Goal: Task Accomplishment & Management: Manage account settings

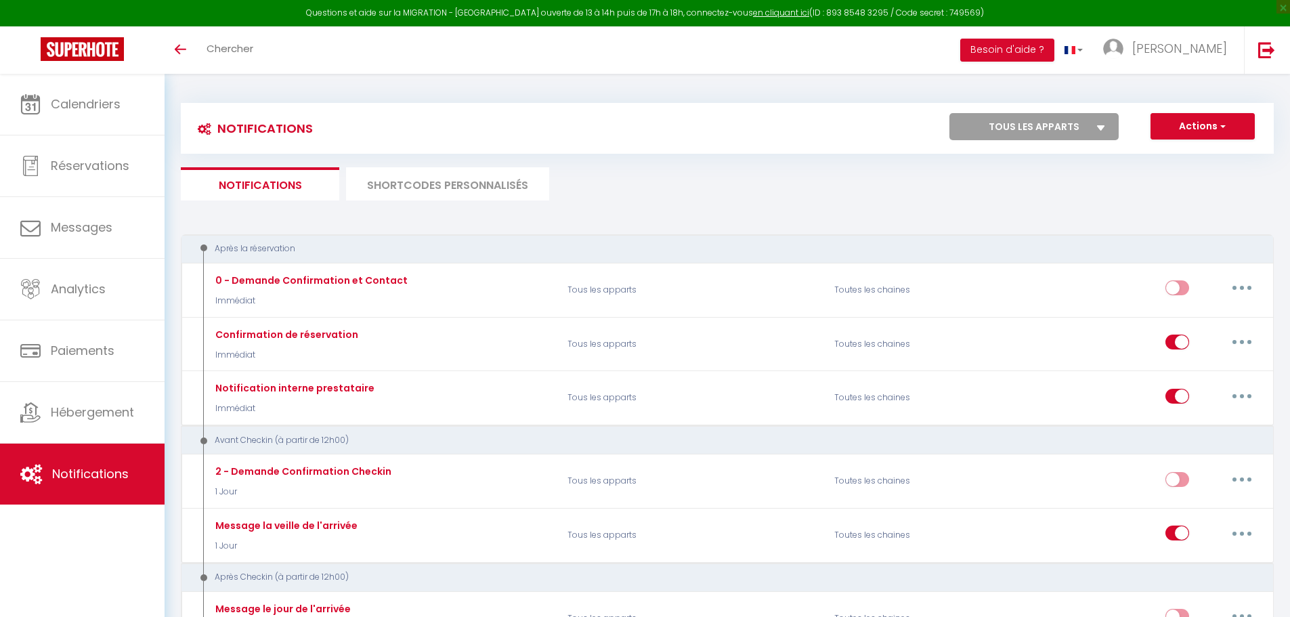
select select
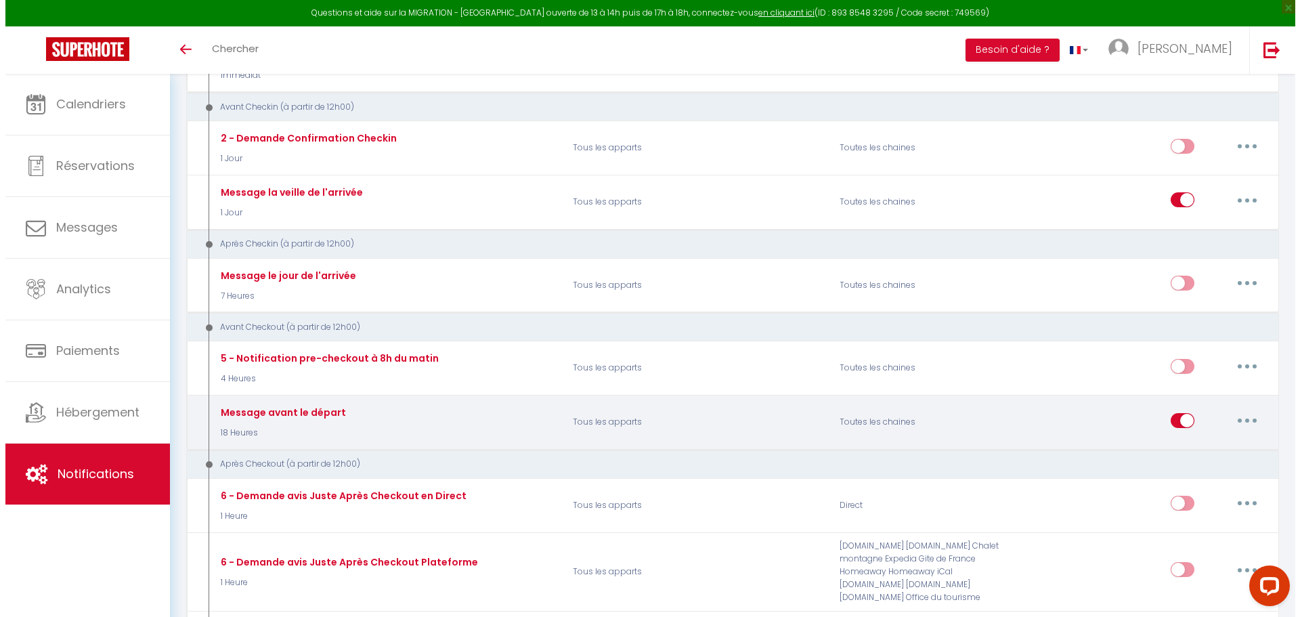
scroll to position [339, 0]
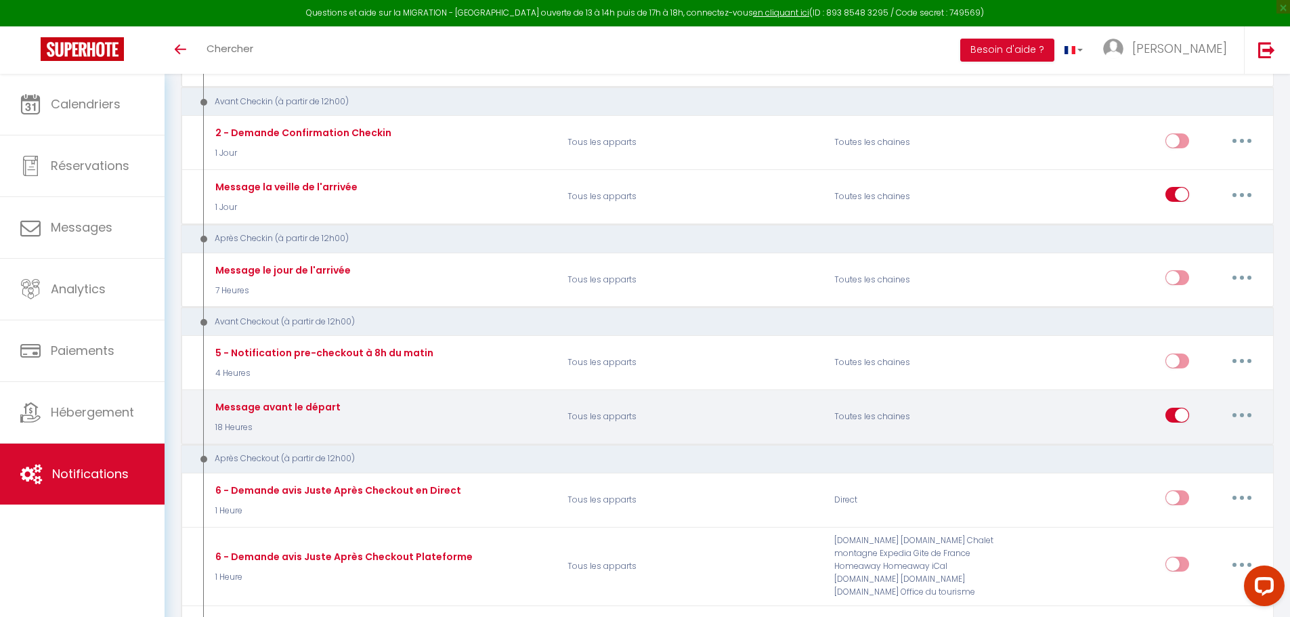
click at [1245, 416] on button "button" at bounding box center [1242, 415] width 38 height 22
click at [1216, 440] on link "Editer" at bounding box center [1207, 445] width 100 height 23
type input "Message avant le départ"
select select "4"
select select "18 Heures"
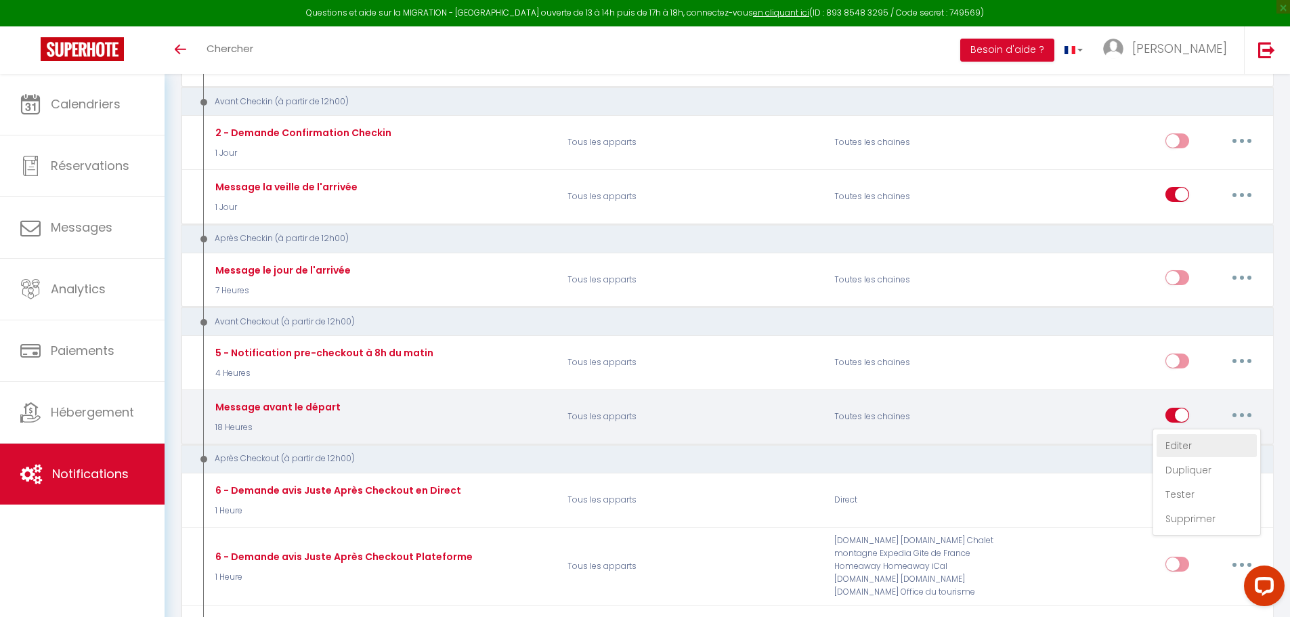
select select
checkbox input "true"
checkbox input "false"
radio input "true"
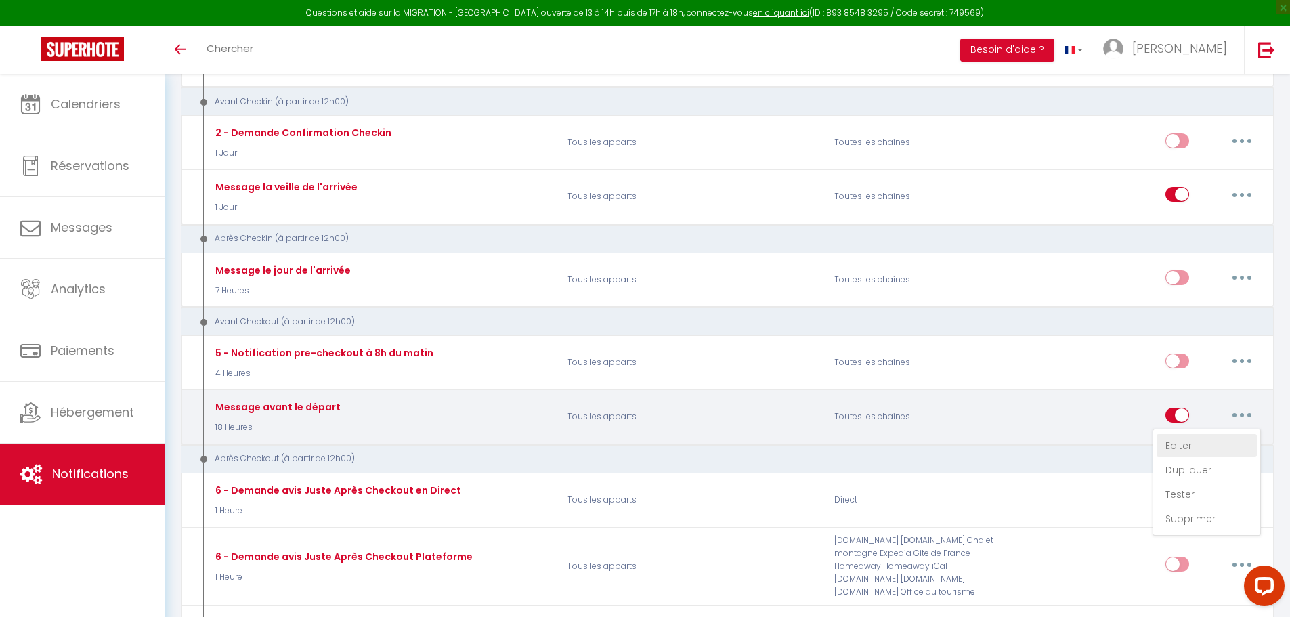
type input "Votre départ approche – Merci pour votre séjour"
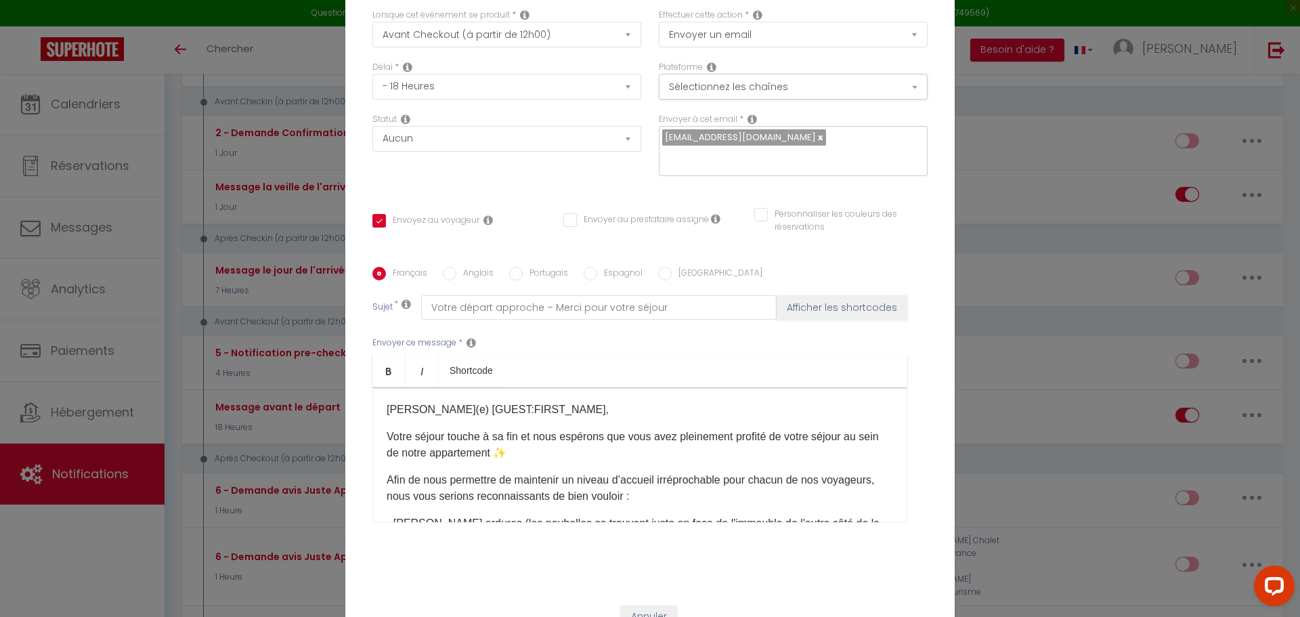
scroll to position [68, 0]
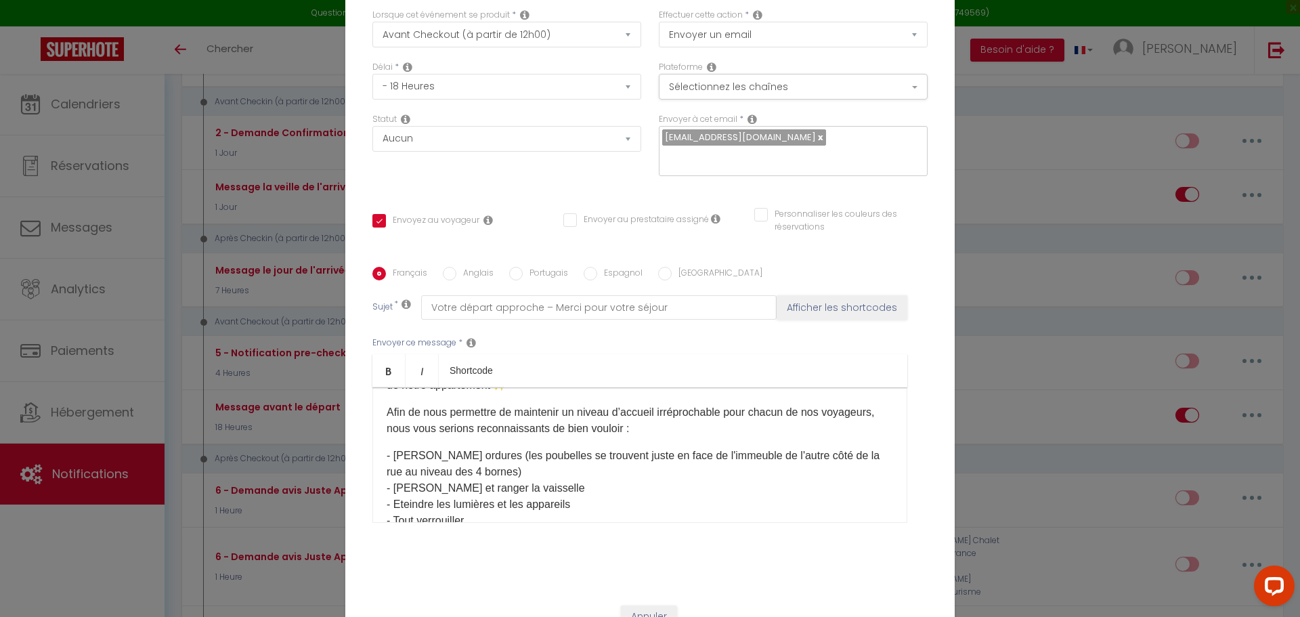
click at [704, 421] on p "Afin de nous permettre de maintenir un niveau d’accueil irréprochable pour chac…" at bounding box center [640, 420] width 507 height 33
click at [400, 470] on p "- [PERSON_NAME] ordures (les poubelles se trouvent juste en face de l'immeuble …" at bounding box center [640, 464] width 507 height 33
click at [410, 491] on p "- Nettoyer et ranger la vaisselle - Eteindre les lumières et les appareils - To…" at bounding box center [640, 515] width 507 height 49
click at [378, 488] on div "[PERSON_NAME](e) [GUEST:FIRST_NAME]​, Votre séjour touche à sa fin et nous espé…" at bounding box center [639, 454] width 535 height 135
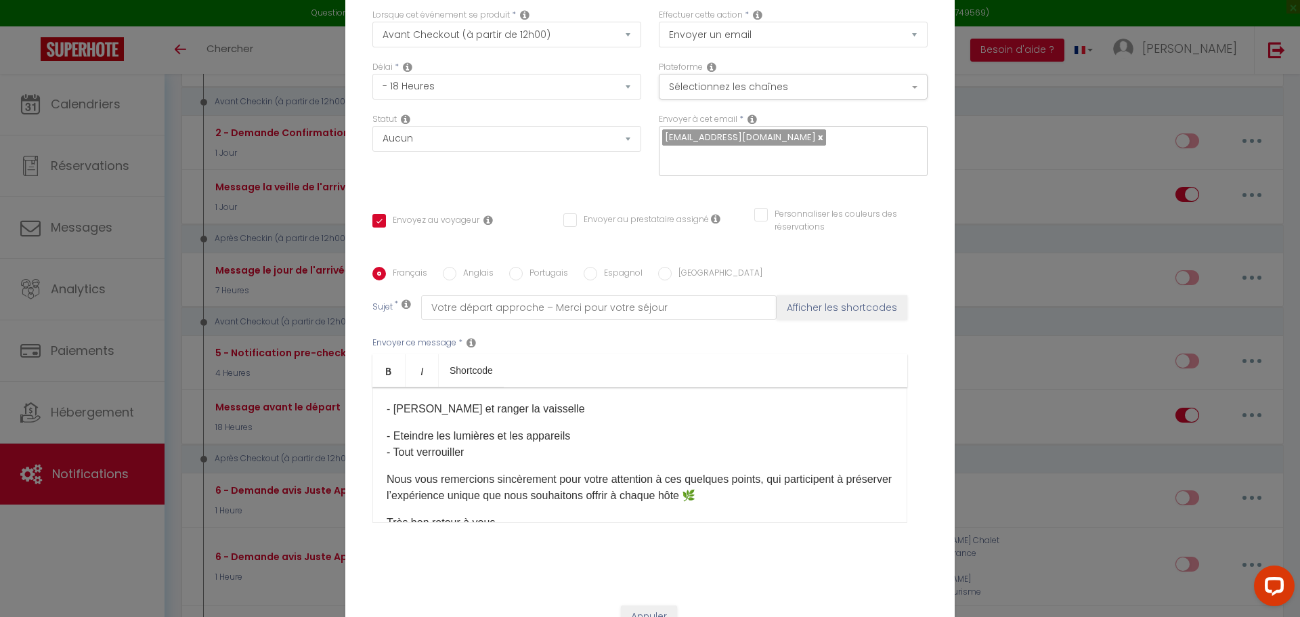
scroll to position [135, 0]
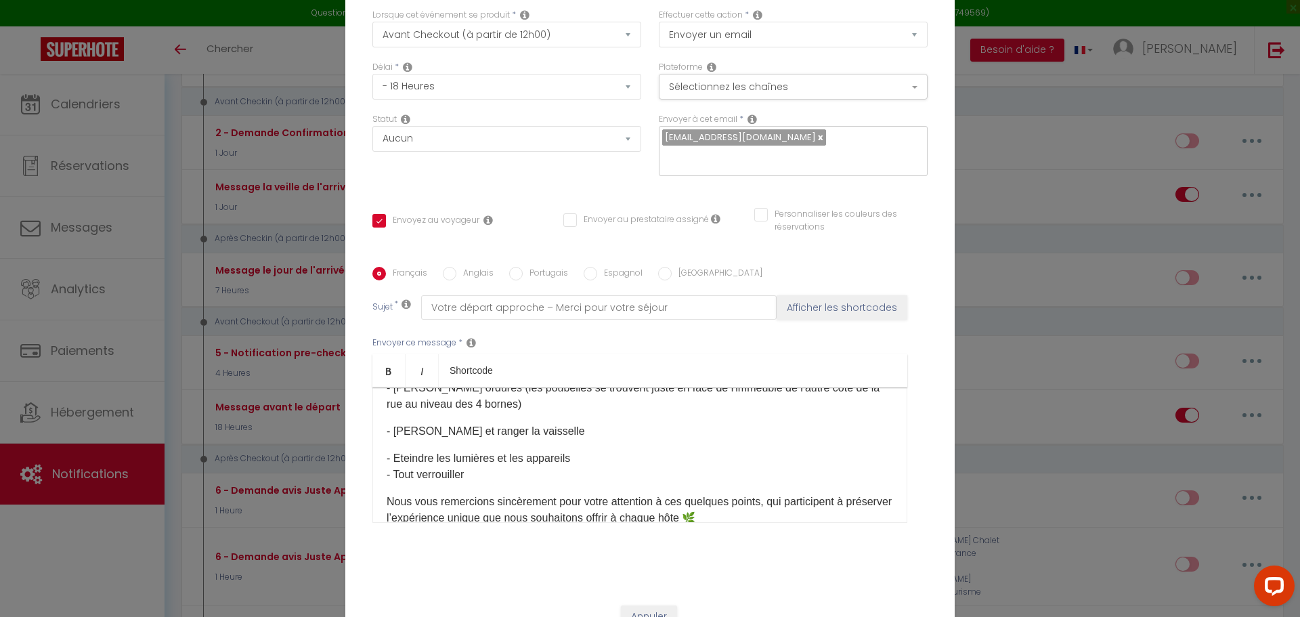
click at [381, 449] on div "[PERSON_NAME](e) [GUEST:FIRST_NAME]​, Votre séjour touche à sa fin et nous espé…" at bounding box center [639, 454] width 535 height 135
click at [372, 477] on div "[PERSON_NAME](e) [GUEST:FIRST_NAME]​, Votre séjour touche à sa fin et nous espé…" at bounding box center [639, 454] width 535 height 135
click at [374, 507] on div "[PERSON_NAME](e) [GUEST:FIRST_NAME]​, Votre séjour touche à sa fin et nous espé…" at bounding box center [639, 454] width 535 height 135
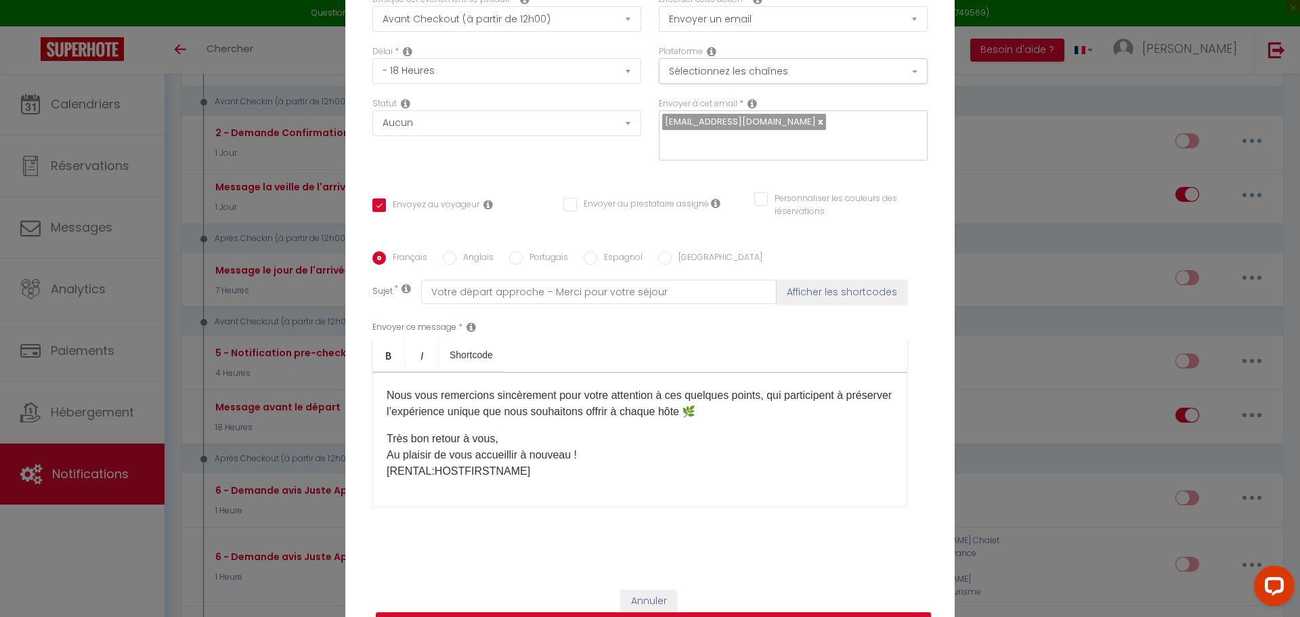
scroll to position [108, 0]
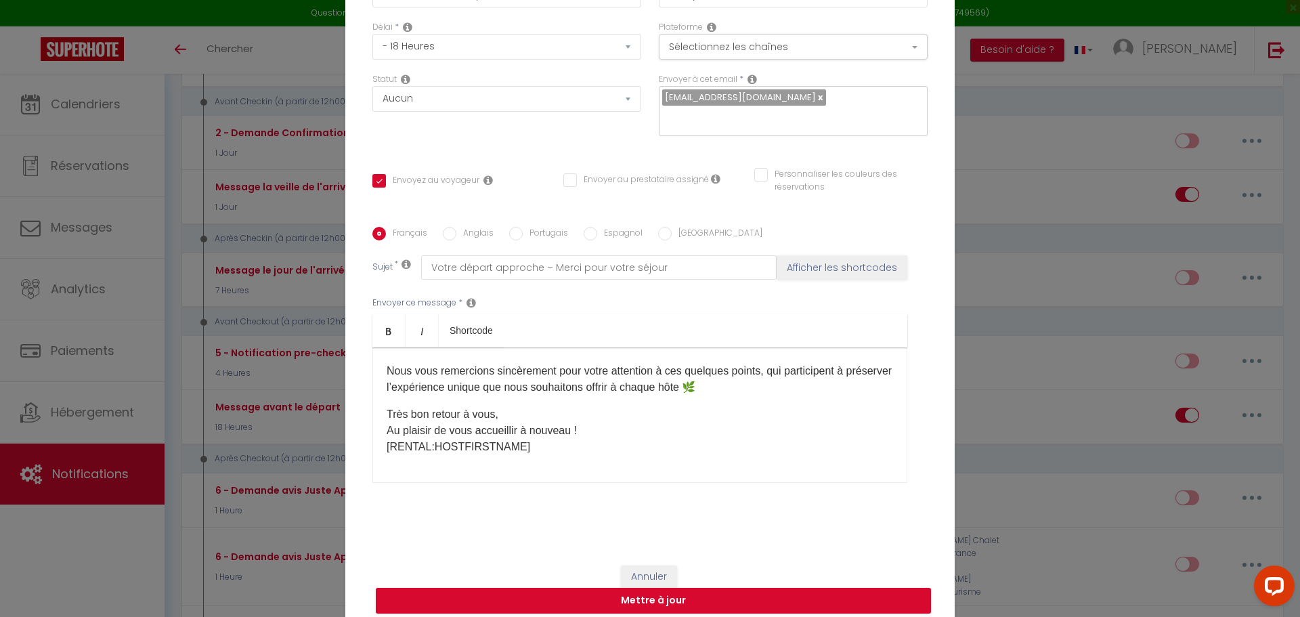
click at [461, 227] on label "Anglais" at bounding box center [474, 234] width 37 height 15
click at [456, 227] on input "Anglais" at bounding box center [450, 234] width 14 height 14
radio input "true"
checkbox input "true"
checkbox input "false"
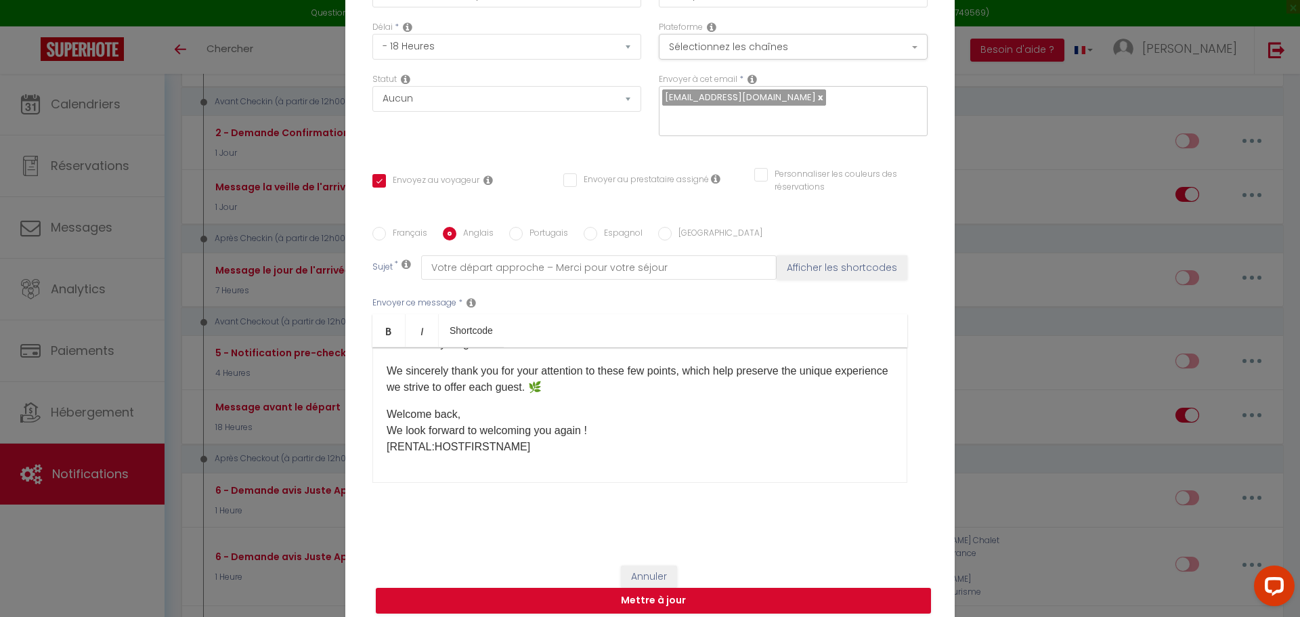
checkbox input "false"
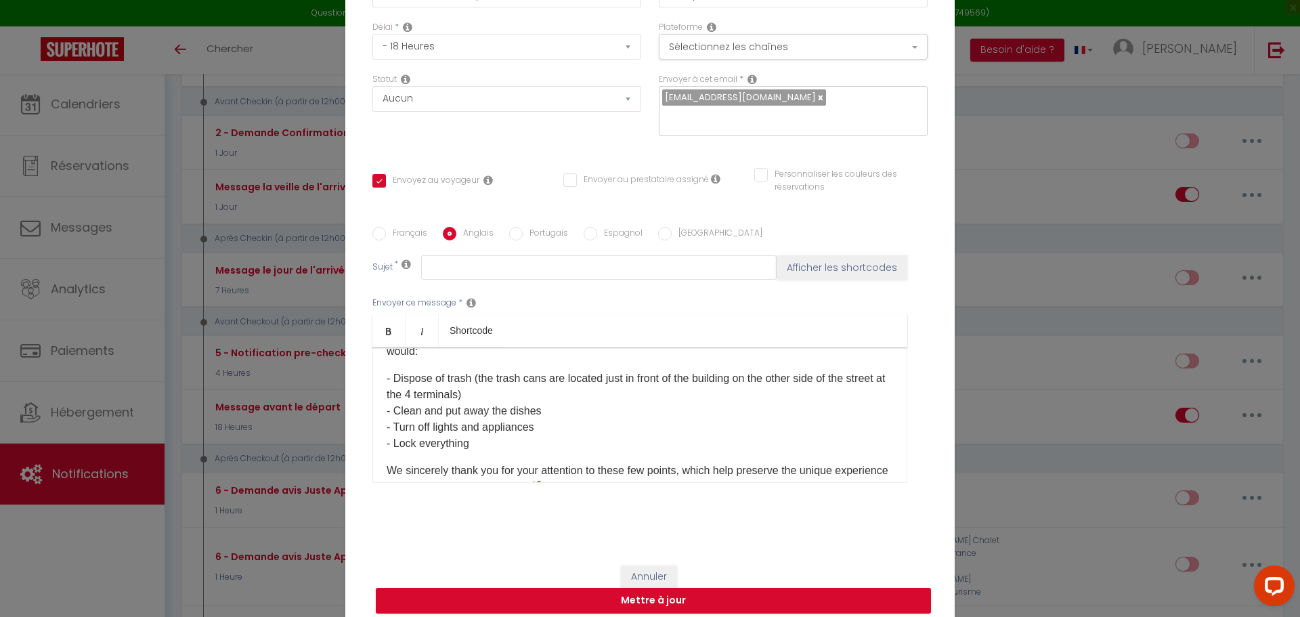
scroll to position [53, 0]
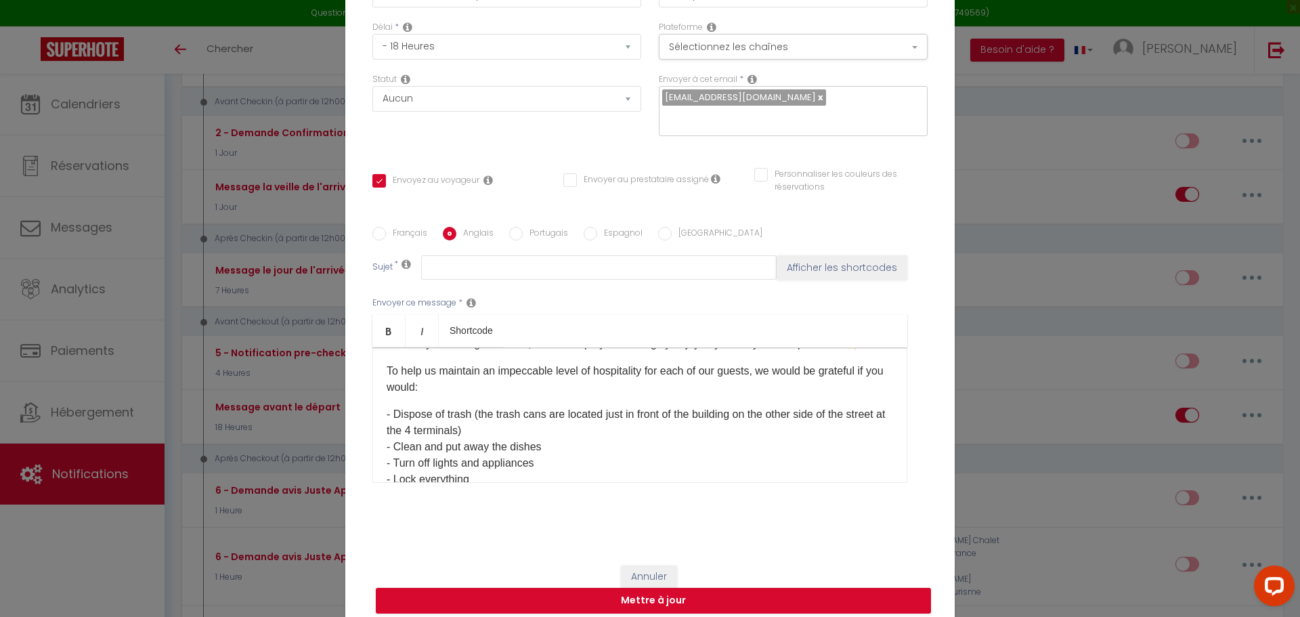
click at [387, 408] on span "- Dispose of trash (the trash cans are located just in front of the building on…" at bounding box center [636, 422] width 498 height 28
click at [381, 446] on div "Dear [GUEST:FIRST_NAME], ​Your stay is coming to an end, and we hope you thorou…" at bounding box center [639, 414] width 535 height 135
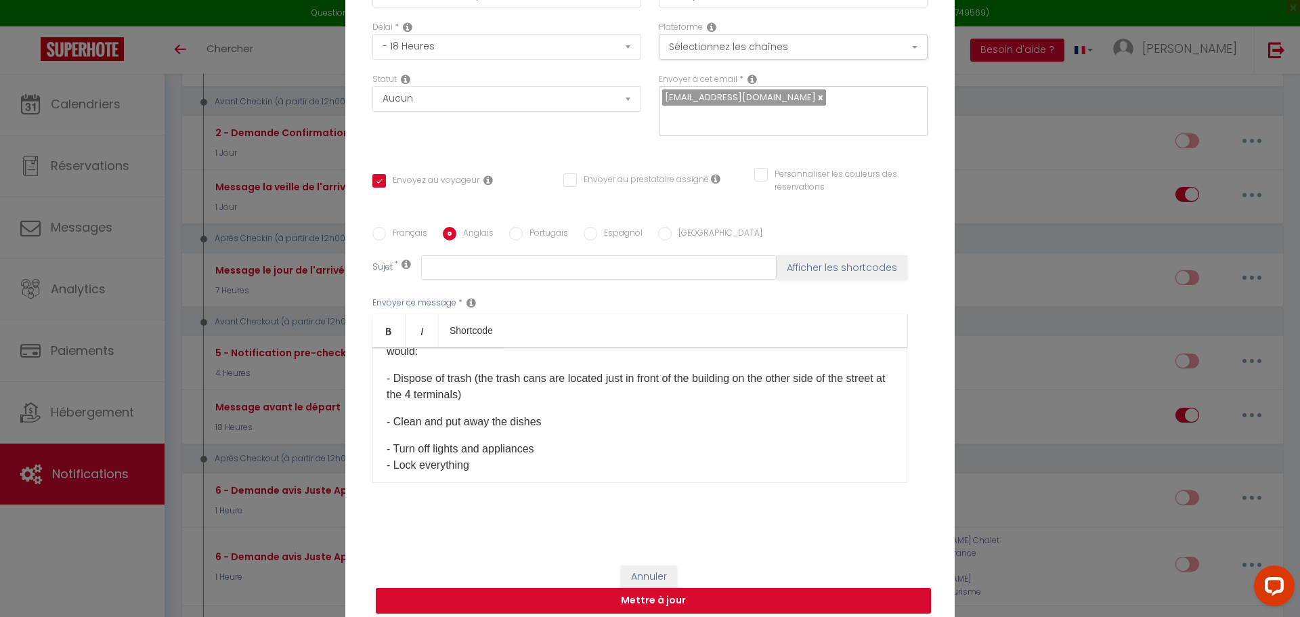
scroll to position [121, 0]
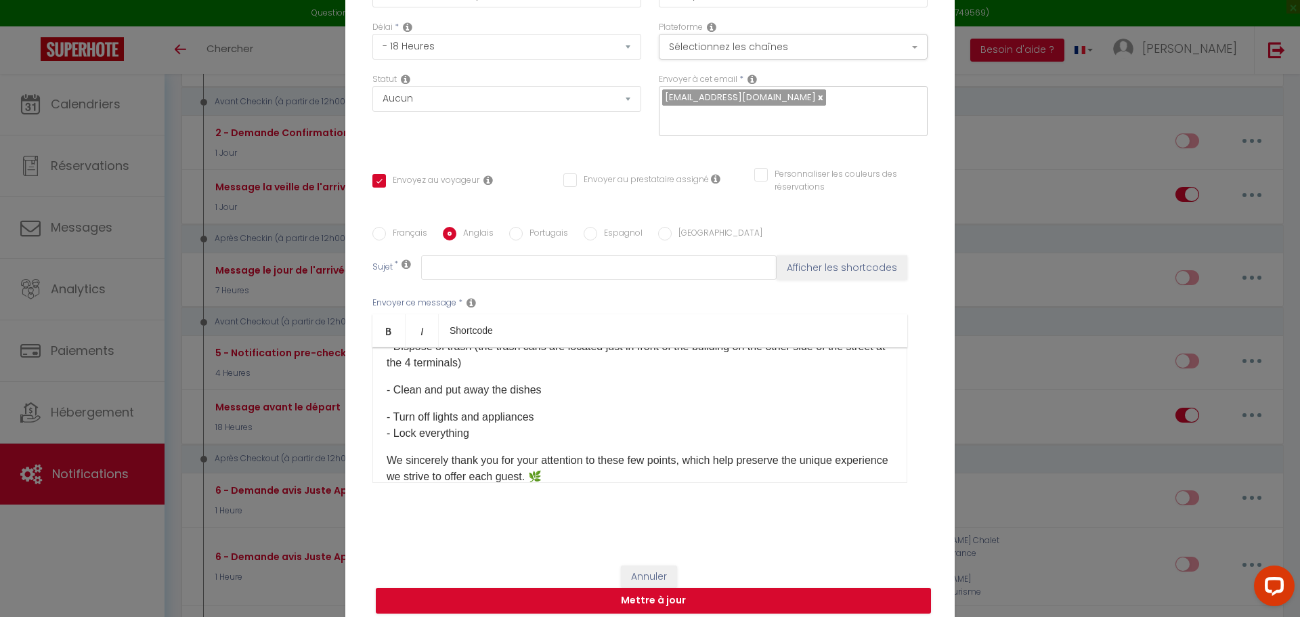
click at [380, 404] on div "Dear [GUEST:FIRST_NAME], ​Your stay is coming to an end, and we hope you thorou…" at bounding box center [639, 414] width 535 height 135
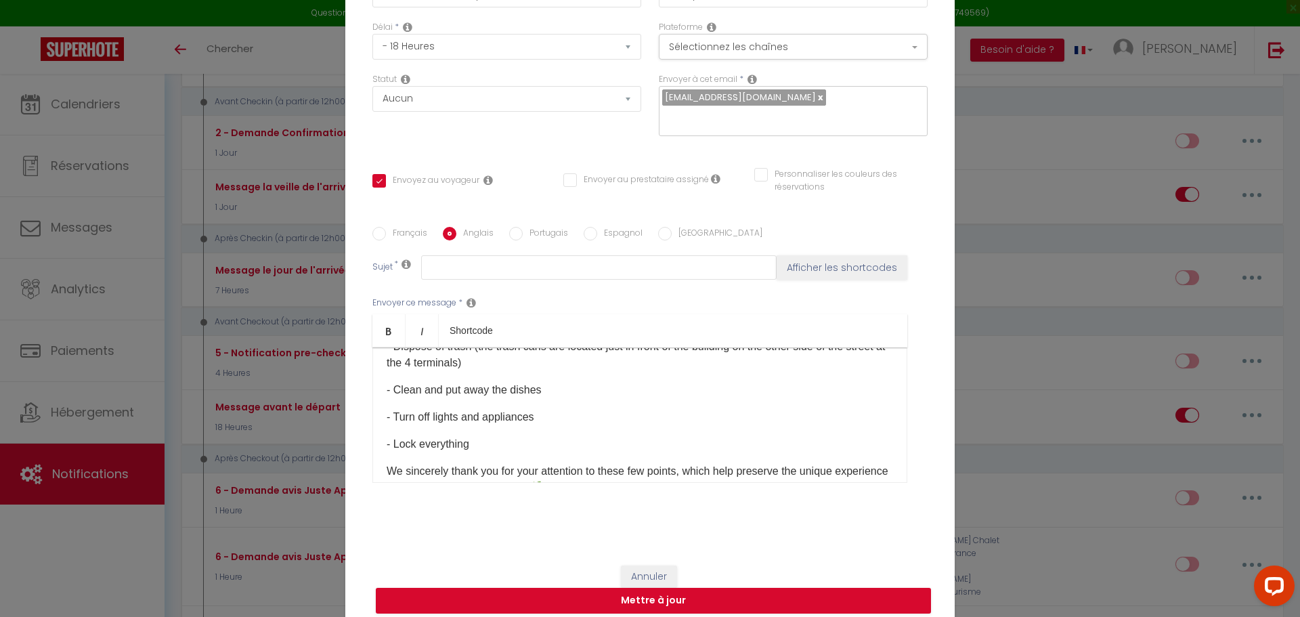
click at [381, 438] on div "Dear [GUEST:FIRST_NAME], ​Your stay is coming to an end, and we hope you thorou…" at bounding box center [639, 414] width 535 height 135
click at [375, 458] on div "Dear [GUEST:FIRST_NAME], ​Your stay is coming to an end, and we hope you thorou…" at bounding box center [639, 414] width 535 height 135
click at [586, 588] on button "Mettre à jour" at bounding box center [653, 601] width 555 height 26
checkbox input "true"
checkbox input "false"
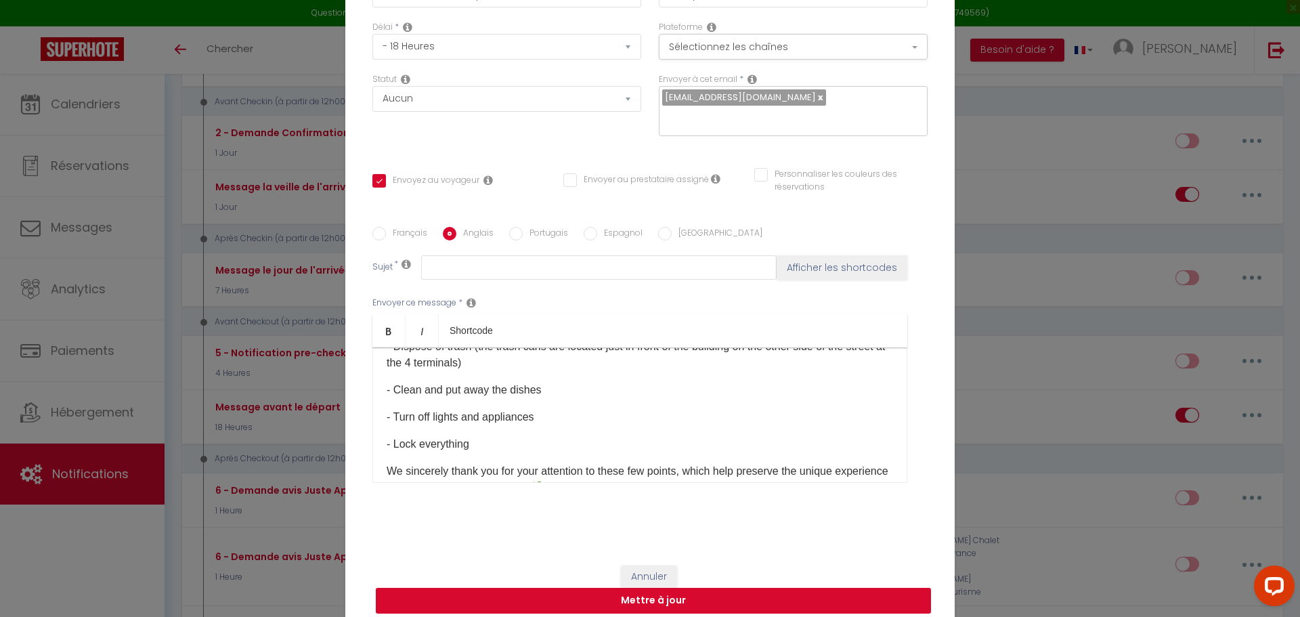
checkbox input "false"
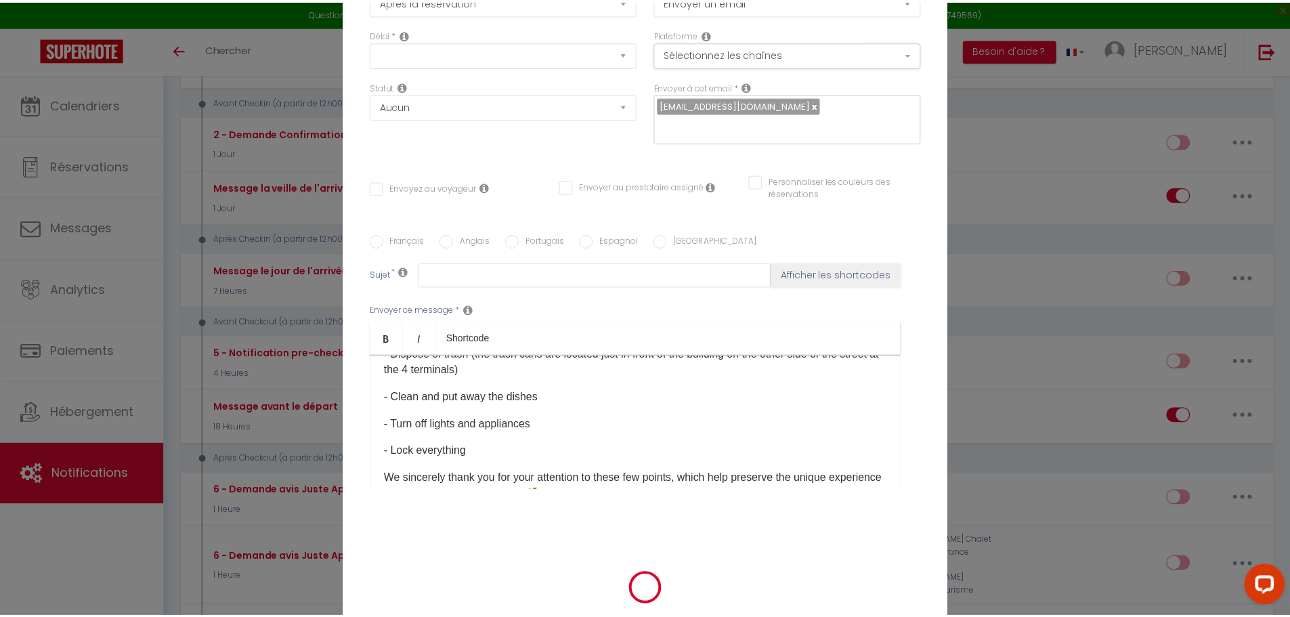
scroll to position [0, 0]
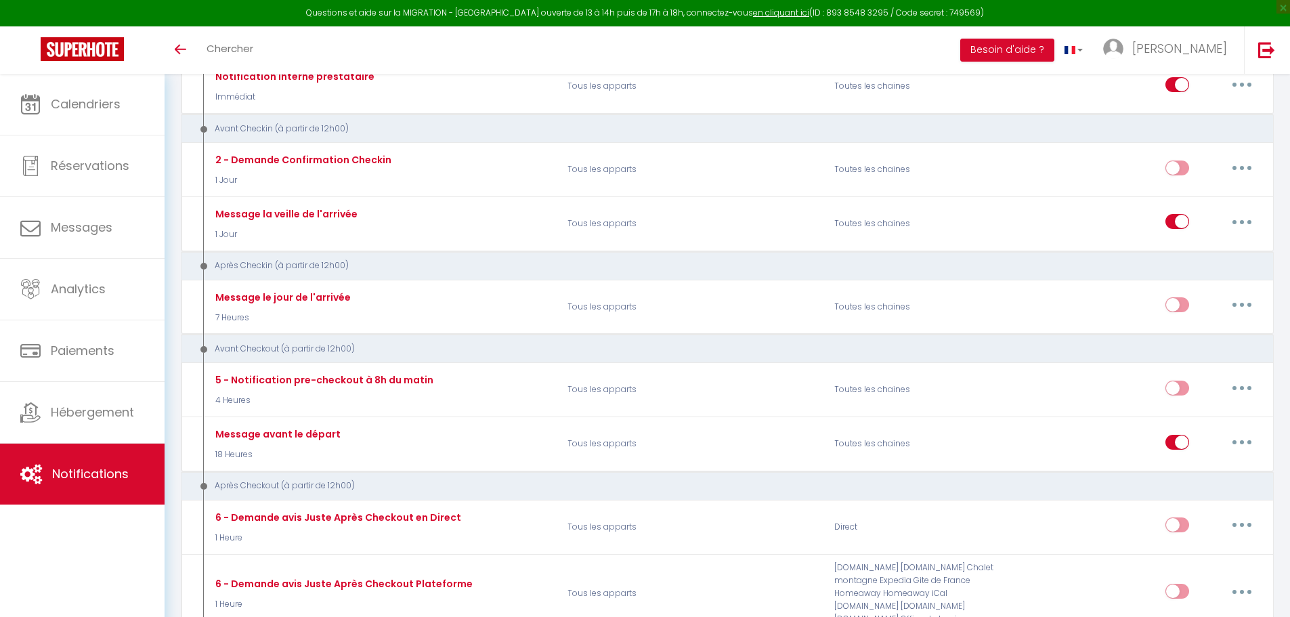
scroll to position [339, 0]
